Goal: Navigation & Orientation: Go to known website

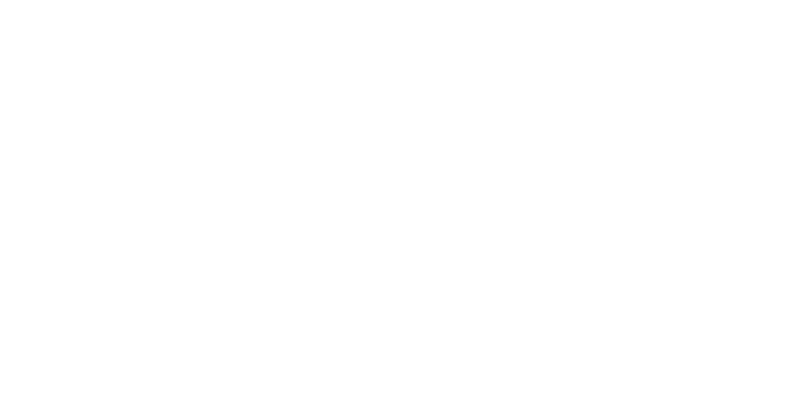
click at [169, 0] on html at bounding box center [401, 0] width 802 height 0
click at [289, 0] on html at bounding box center [401, 0] width 802 height 0
click at [201, 0] on html at bounding box center [401, 0] width 802 height 0
click at [411, 0] on html at bounding box center [401, 0] width 802 height 0
